Goal: Task Accomplishment & Management: Manage account settings

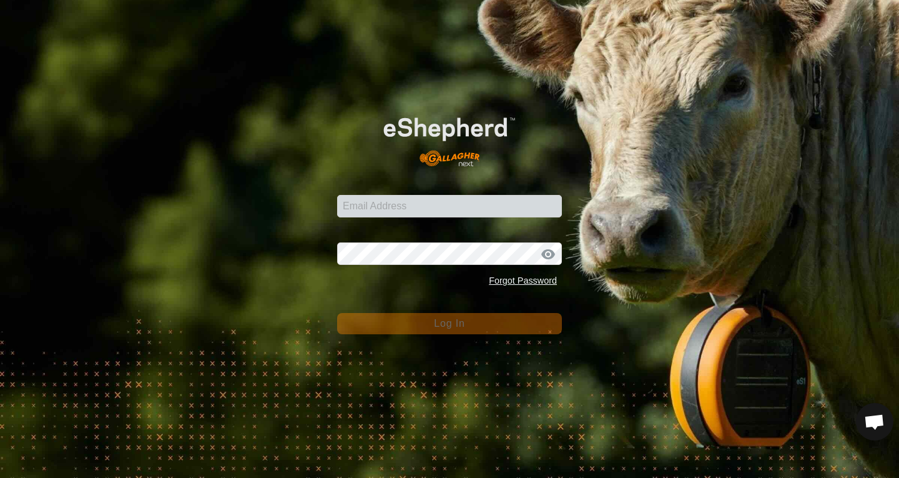
scroll to position [758, 0]
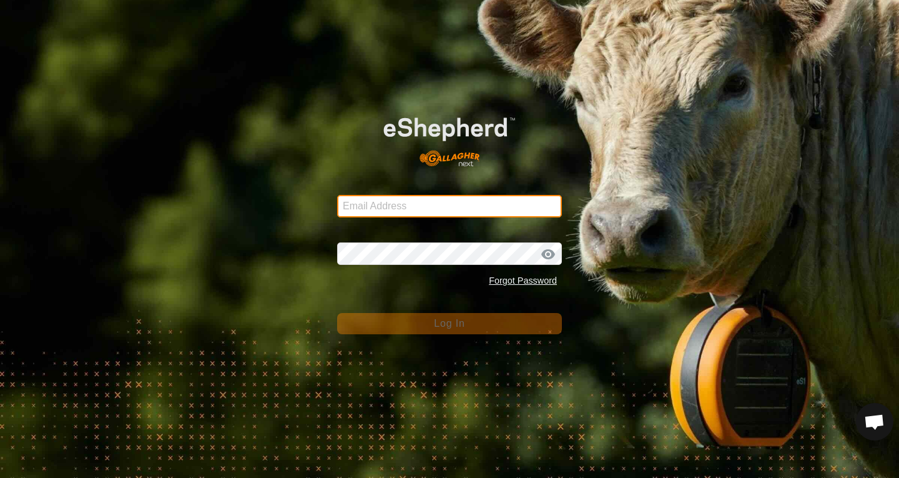
click at [391, 200] on input "Email Address" at bounding box center [449, 206] width 225 height 22
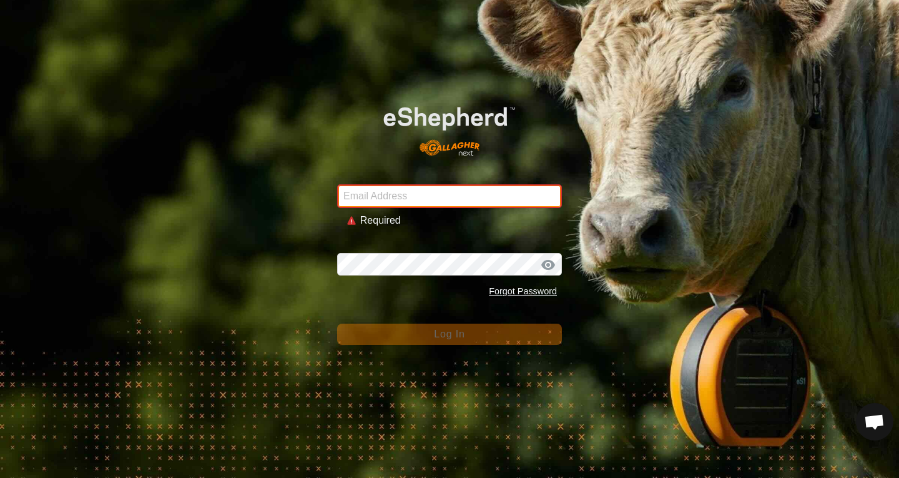
type input "[PERSON_NAME][EMAIL_ADDRESS][PERSON_NAME][DOMAIN_NAME]"
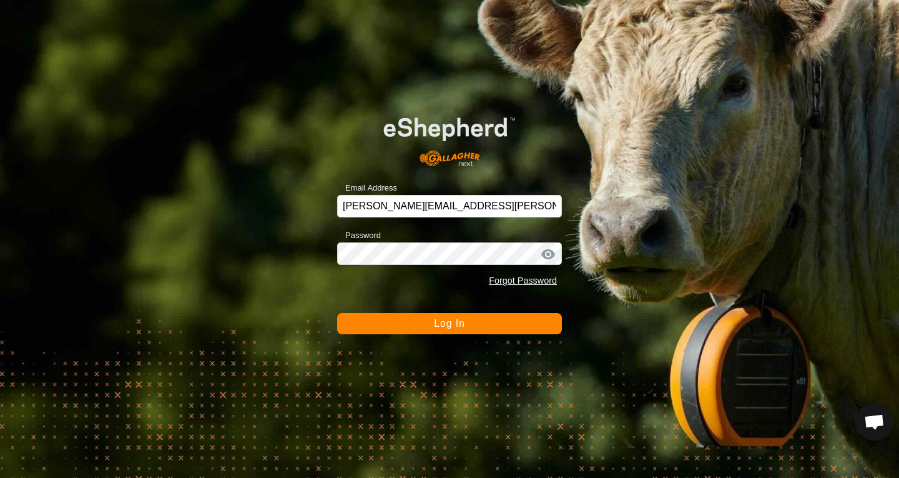
click at [431, 320] on button "Log In" at bounding box center [449, 323] width 225 height 21
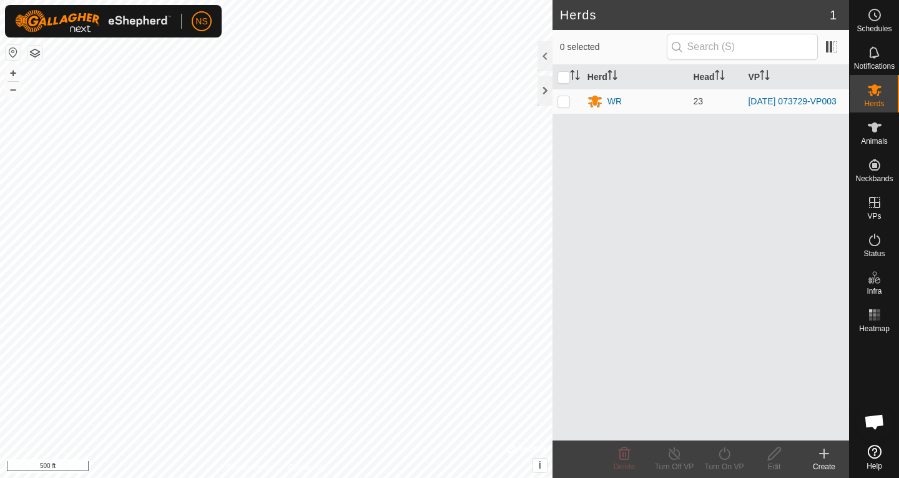
scroll to position [758, 0]
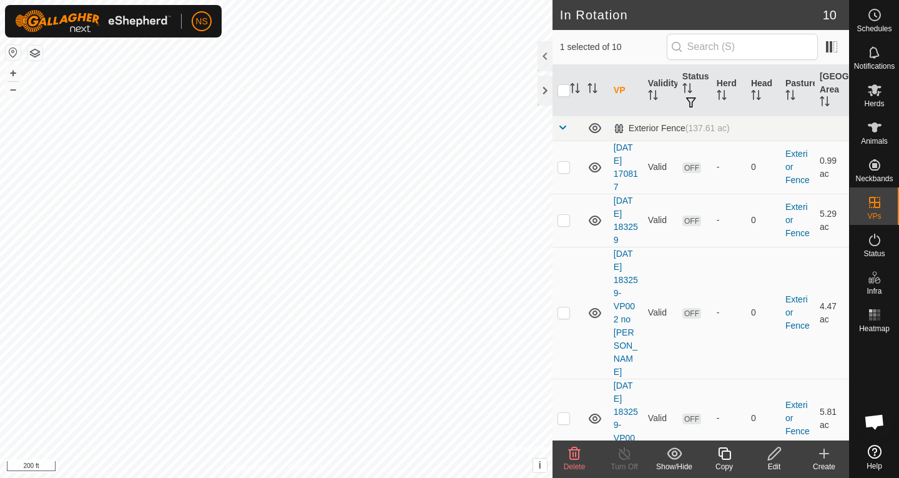
click at [768, 461] on div "Edit" at bounding box center [774, 466] width 50 height 11
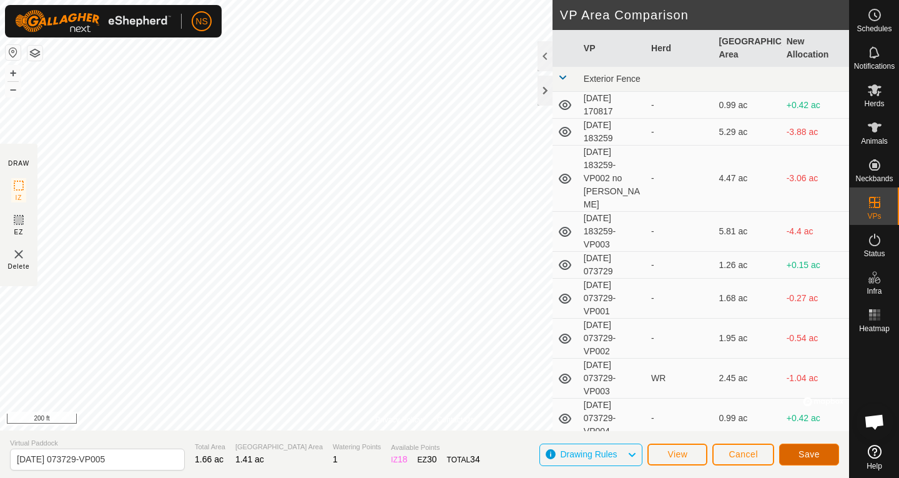
click at [808, 456] on span "Save" at bounding box center [808, 454] width 21 height 10
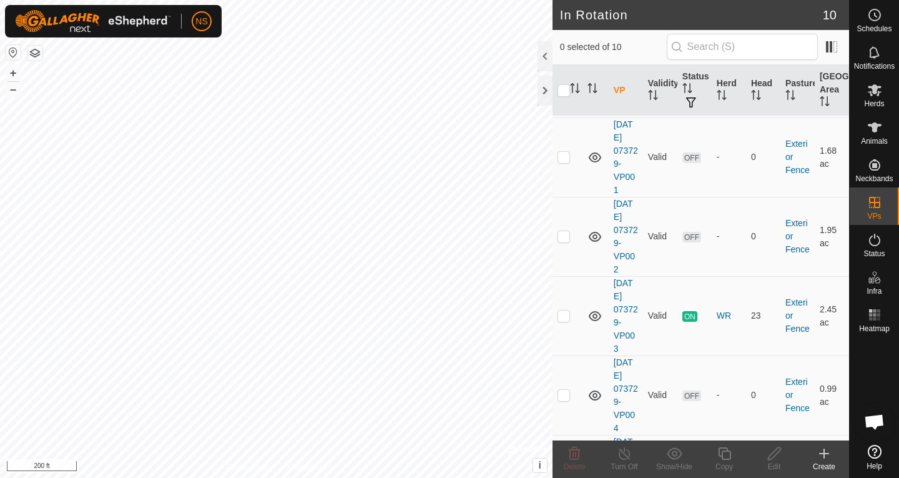
scroll to position [428, 0]
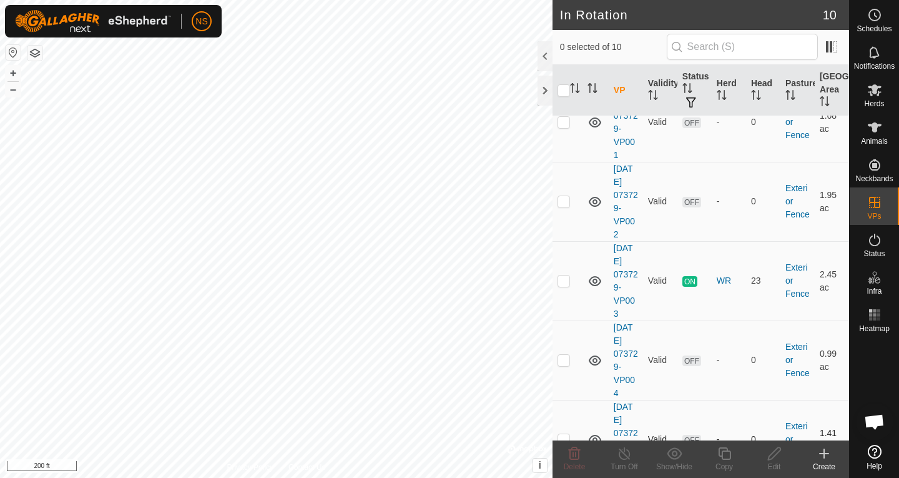
click at [566, 434] on p-checkbox at bounding box center [563, 439] width 12 height 10
checkbox input "false"
click at [566, 326] on td at bounding box center [567, 359] width 30 height 79
checkbox input "true"
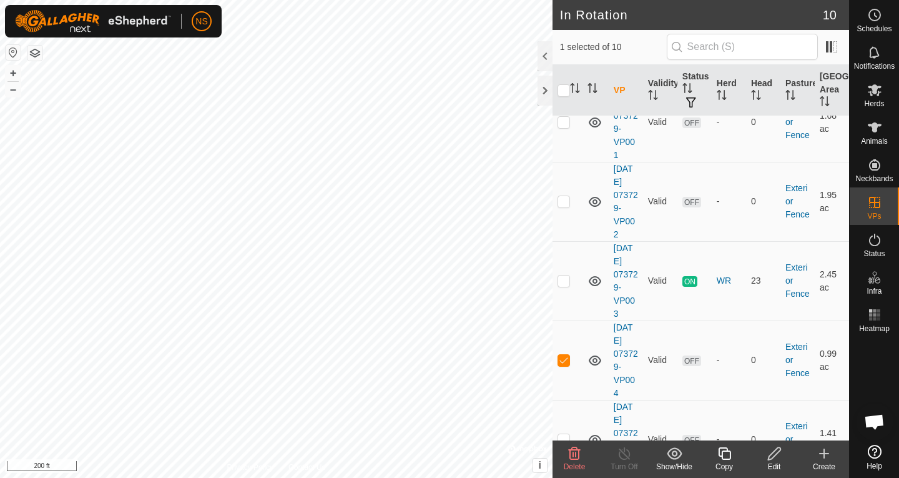
click at [775, 459] on icon at bounding box center [775, 453] width 16 height 15
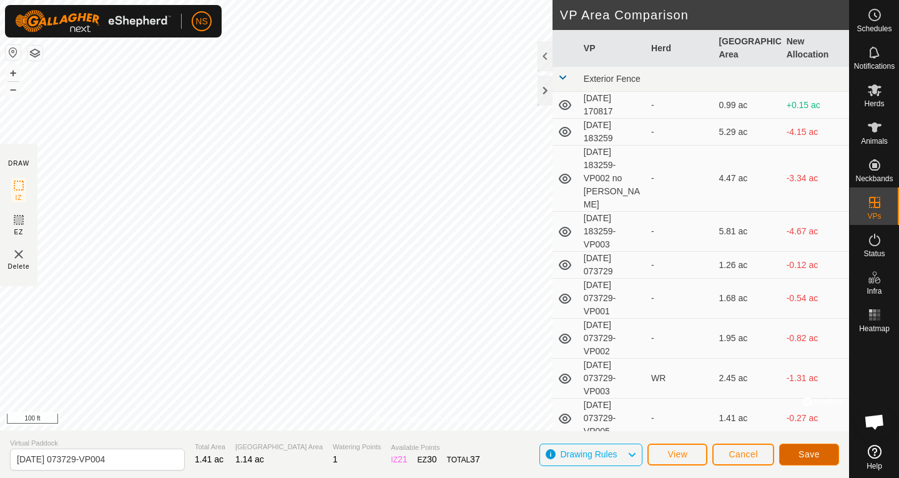
click at [797, 451] on button "Save" at bounding box center [809, 454] width 60 height 22
